Goal: Use online tool/utility: Utilize a website feature to perform a specific function

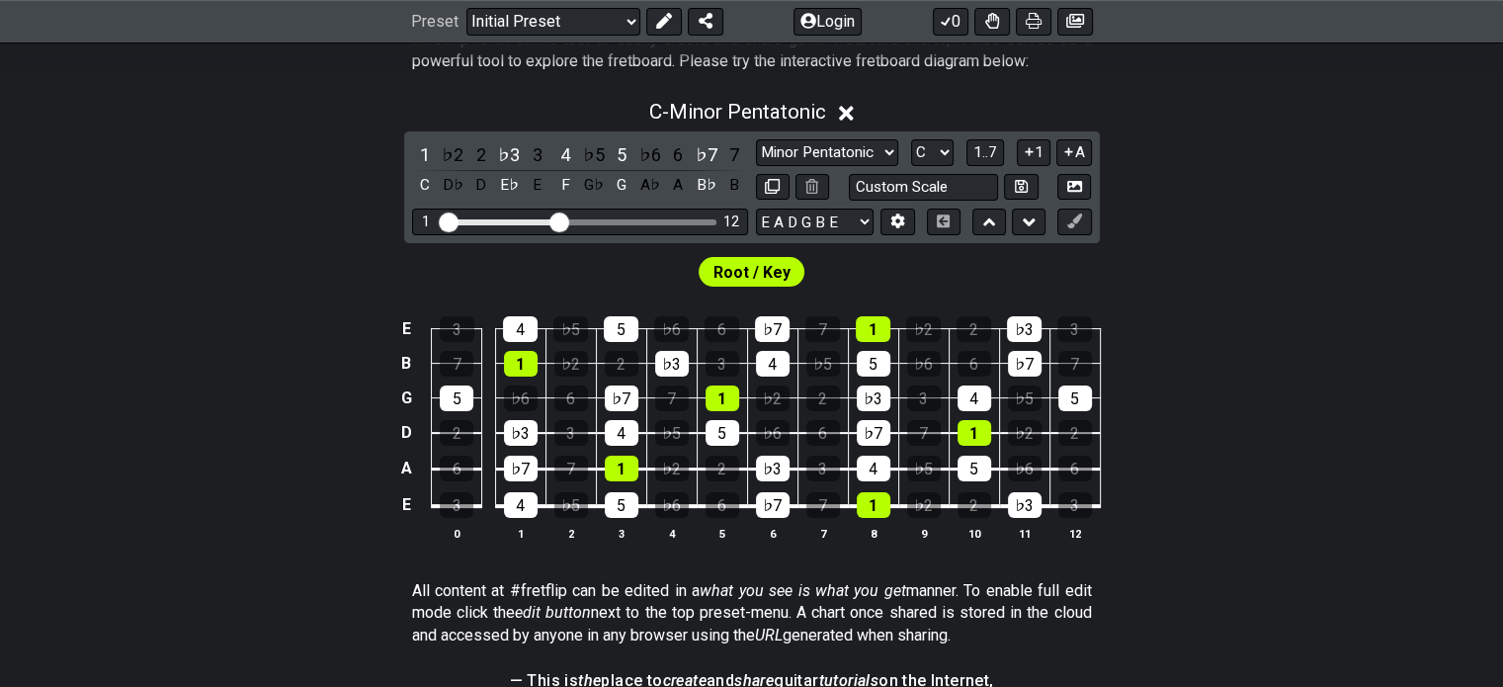
scroll to position [439, 0]
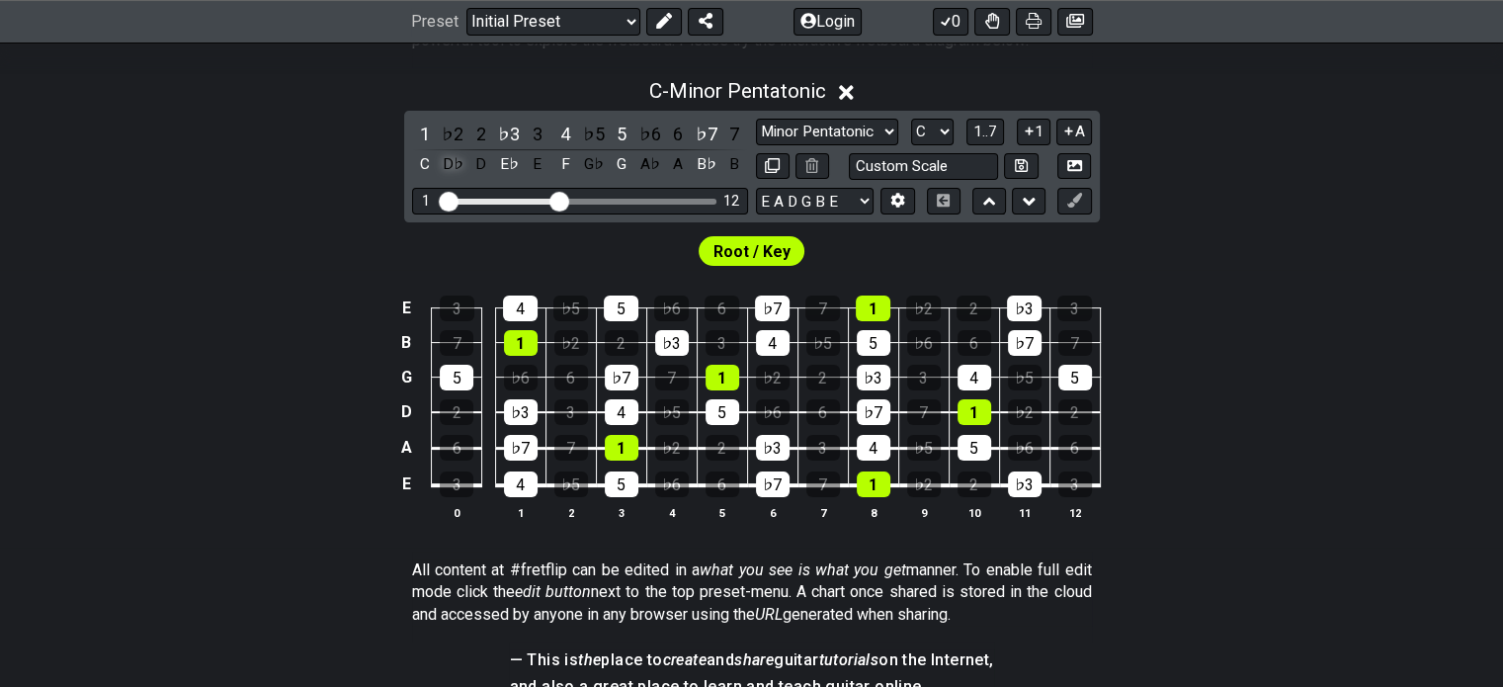
click at [454, 175] on div "D♭" at bounding box center [453, 164] width 26 height 27
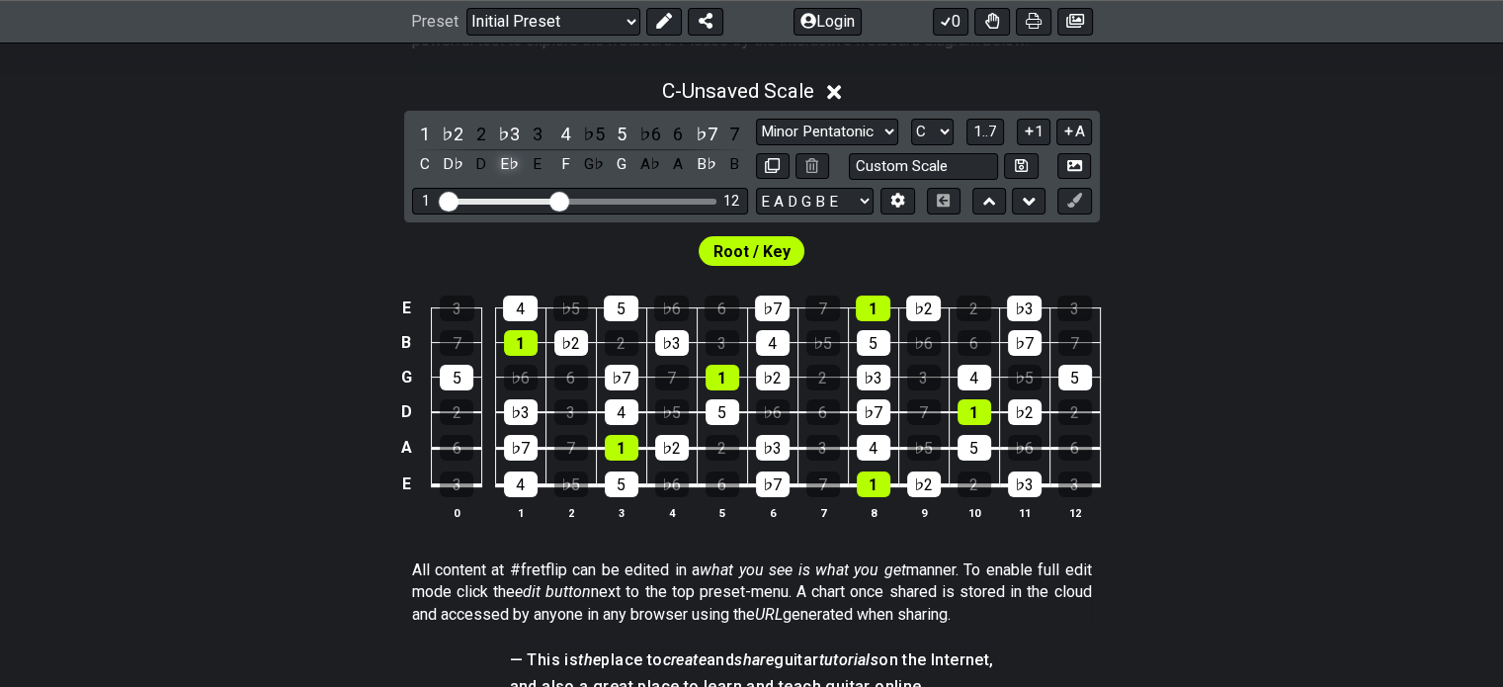
click at [511, 178] on div "E♭" at bounding box center [509, 164] width 26 height 27
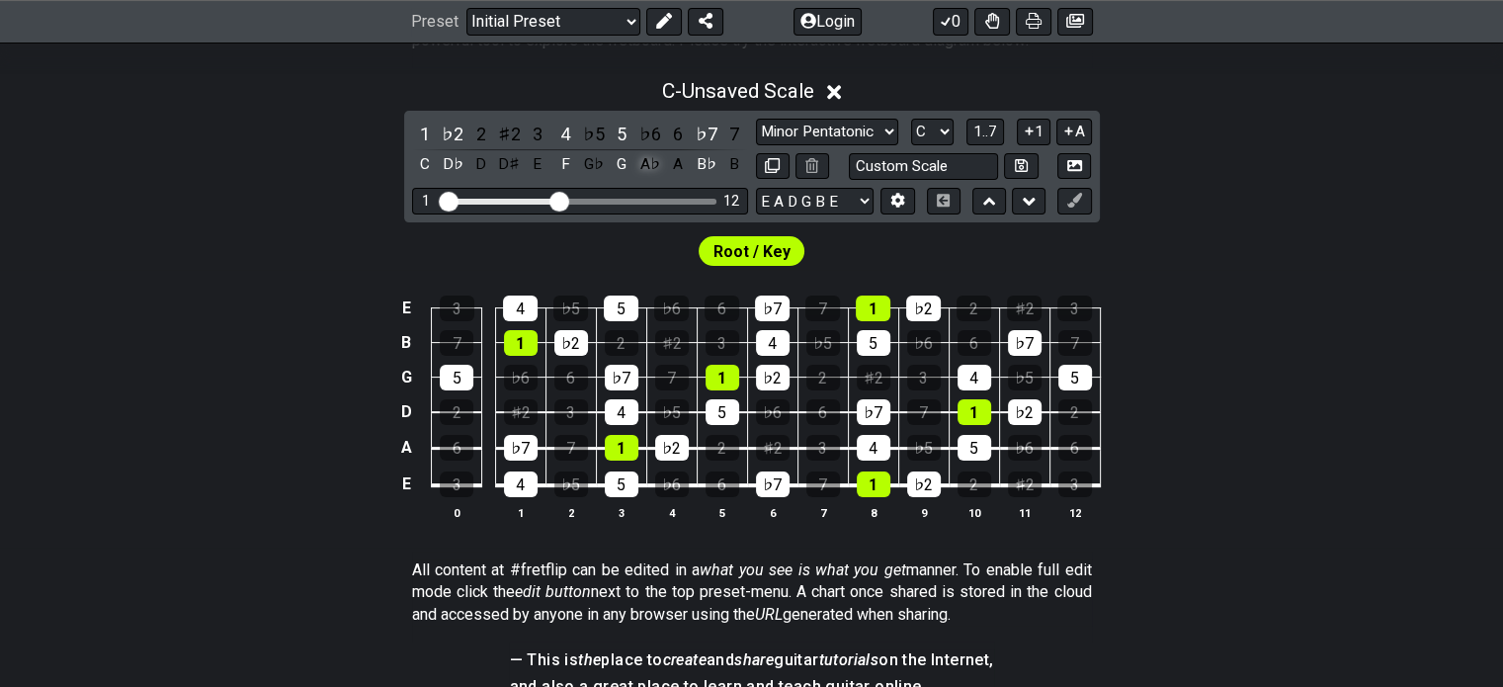
click at [647, 178] on div "A♭" at bounding box center [650, 164] width 26 height 27
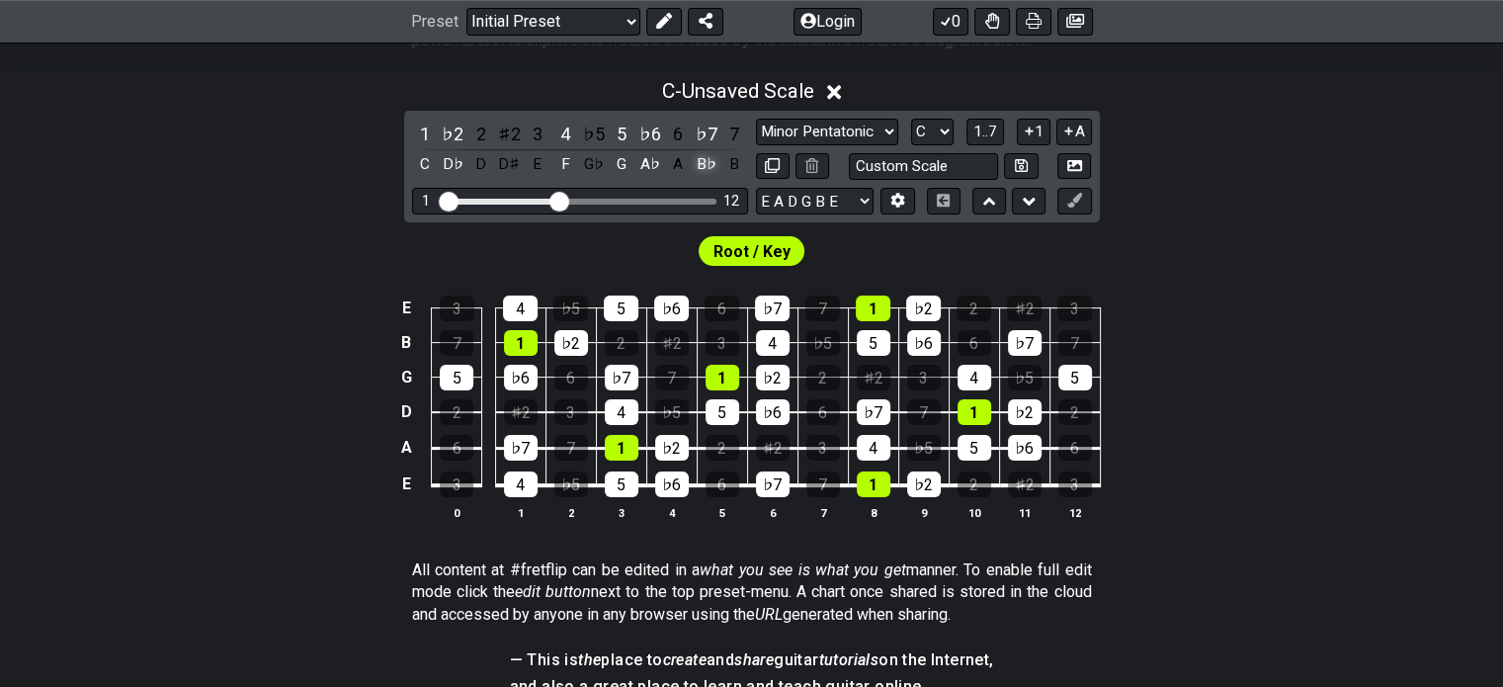
click at [705, 176] on div "B♭" at bounding box center [706, 164] width 26 height 27
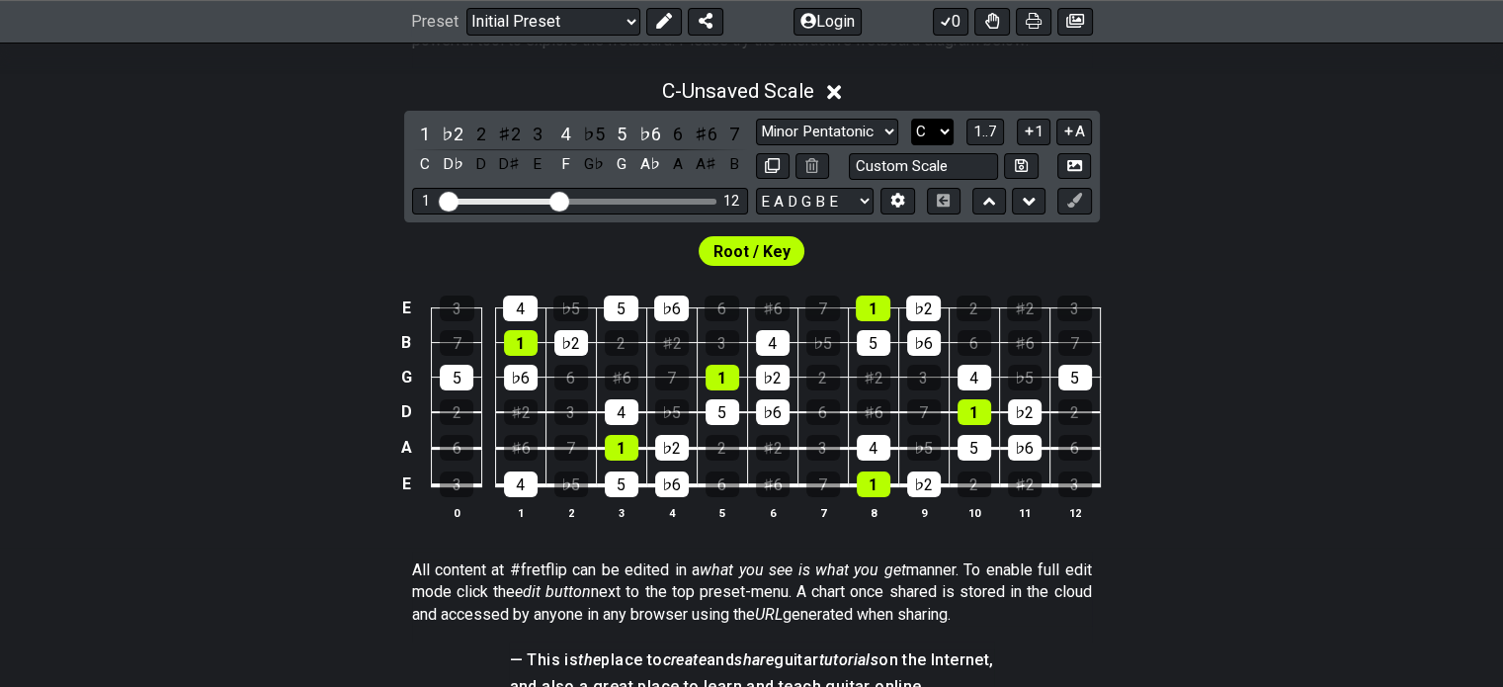
click at [944, 142] on select "A♭ A A♯ B♭ B C C♯ D♭ D D♯ E♭ E F F♯ G♭ G G♯" at bounding box center [932, 132] width 42 height 27
click at [939, 139] on select "A♭ A A♯ B♭ B C C♯ D♭ D D♯ E♭ E F F♯ G♭ G G♯" at bounding box center [932, 132] width 42 height 27
click at [977, 140] on span "1..7" at bounding box center [985, 131] width 24 height 18
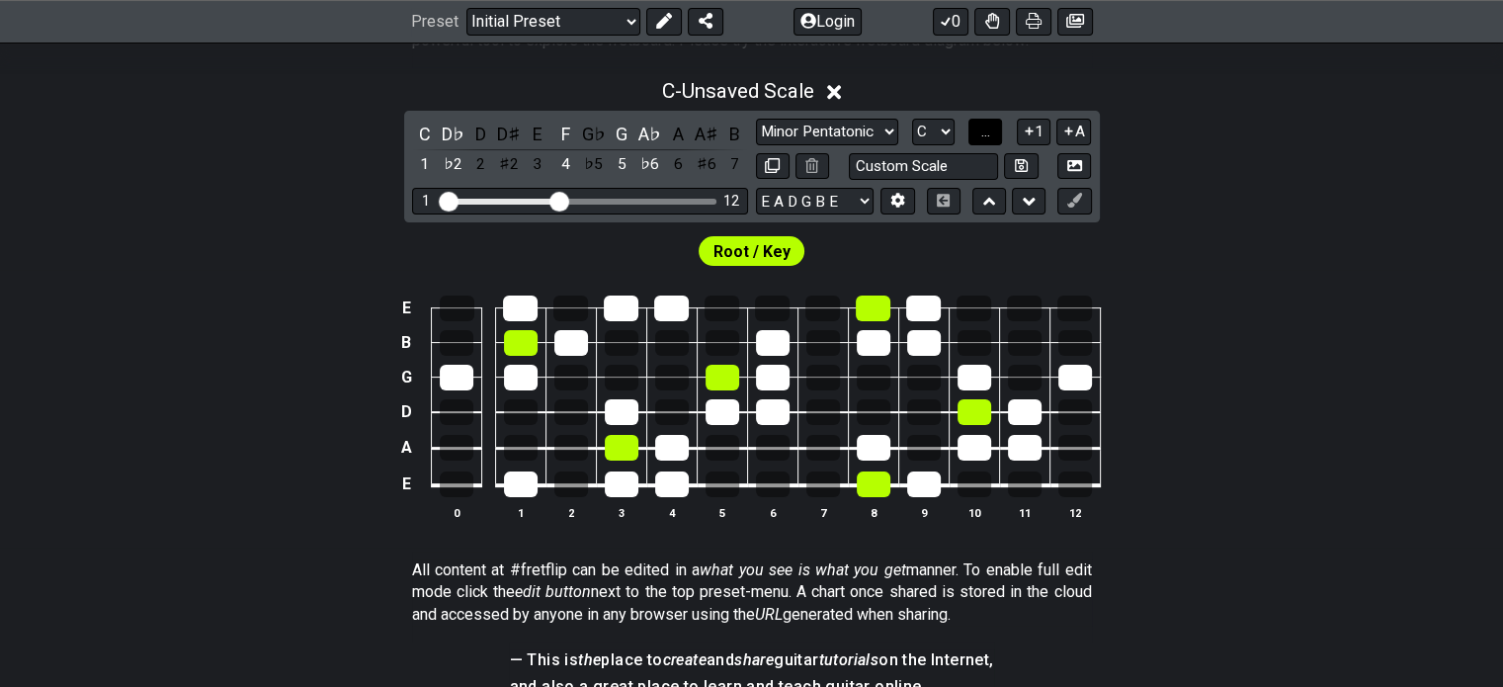
click at [977, 145] on button "..." at bounding box center [985, 132] width 34 height 27
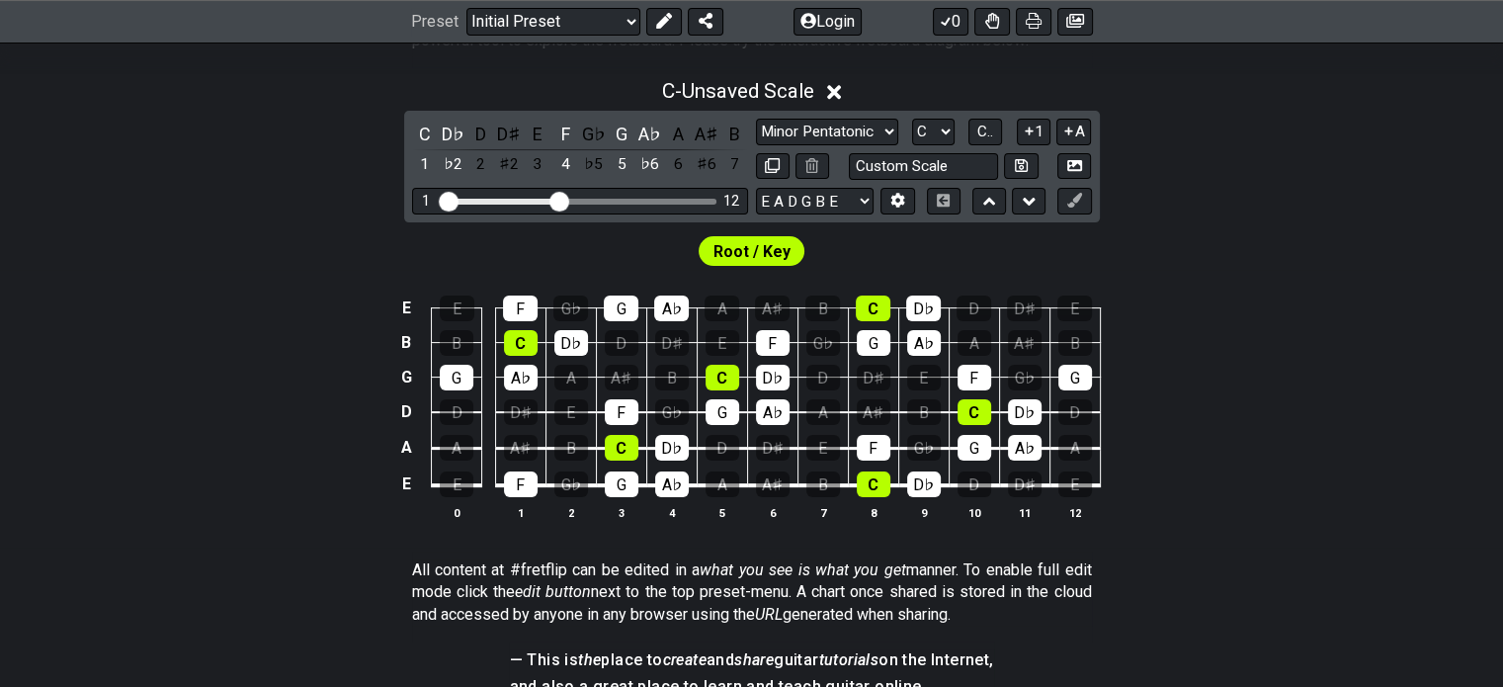
click at [947, 87] on div "C - Unsaved Scale" at bounding box center [751, 85] width 1503 height 37
